Goal: Find specific page/section: Find specific page/section

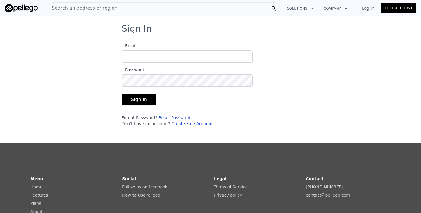
click at [307, 11] on button "Solutions" at bounding box center [300, 8] width 37 height 11
click at [329, 5] on button "Company" at bounding box center [336, 8] width 34 height 11
click at [274, 40] on div "Sign In Email Password Sign In Forgot Password? Reset Password Don't have an ac…" at bounding box center [210, 77] width 196 height 108
click at [207, 62] on input "Email" at bounding box center [187, 56] width 131 height 12
type input "[EMAIL_ADDRESS][DOMAIN_NAME]"
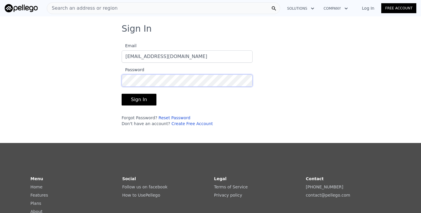
click at [122, 94] on button "Sign In" at bounding box center [139, 100] width 35 height 12
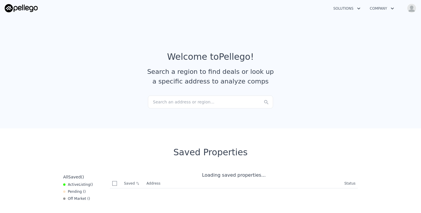
checkbox input "true"
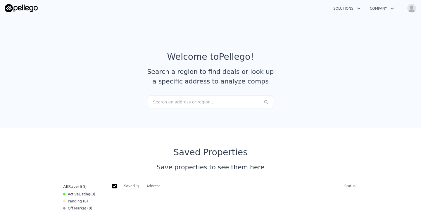
click at [417, 6] on div "Solutions Company Open main menu Open user menu" at bounding box center [210, 8] width 421 height 14
click at [413, 8] on img "button" at bounding box center [411, 8] width 9 height 9
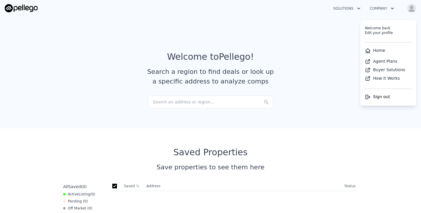
click at [374, 51] on link "Home" at bounding box center [375, 50] width 20 height 5
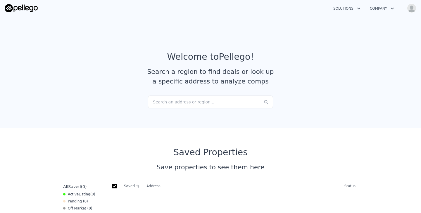
click at [386, 11] on button "Company" at bounding box center [382, 8] width 34 height 11
click at [356, 8] on icon "button" at bounding box center [359, 8] width 6 height 7
click at [309, 47] on section "Welcome to Pellego ! Search a region to find deals or look up a specific addres…" at bounding box center [210, 71] width 421 height 114
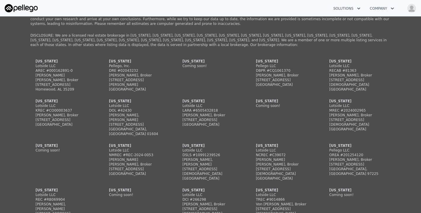
scroll to position [507, 0]
drag, startPoint x: 148, startPoint y: 85, endPoint x: 106, endPoint y: 80, distance: 42.2
click at [106, 80] on div "[US_STATE] Lotside LLC AREC #000162891-0 [PERSON_NAME] [PERSON_NAME], Broker [S…" at bounding box center [210, 167] width 360 height 217
copy div "[STREET_ADDRESS][PERSON_NAME]"
click at [147, 87] on div "[GEOGRAPHIC_DATA]" at bounding box center [137, 89] width 56 height 5
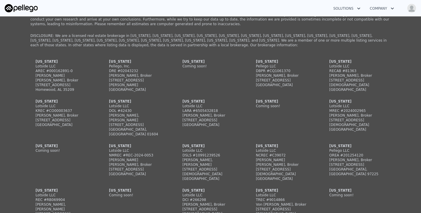
drag, startPoint x: 148, startPoint y: 86, endPoint x: 106, endPoint y: 68, distance: 45.3
click at [106, 68] on div "[US_STATE] Lotside LLC AREC #000162891-0 [PERSON_NAME] [PERSON_NAME], Broker [S…" at bounding box center [210, 167] width 360 height 217
copy div "Pellego, Inc. DRE #02043232 [PERSON_NAME], Broker [STREET_ADDRESS][PERSON_NAME]"
